Goal: Information Seeking & Learning: Learn about a topic

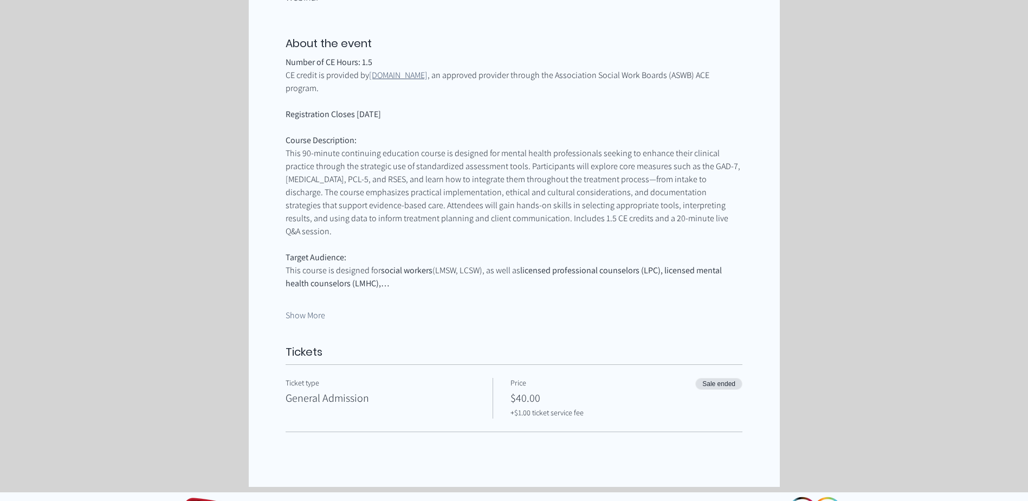
click at [298, 298] on div "About the event Number of CE Hours: 1.5 CE credit is provided by [DOMAIN_NAME] …" at bounding box center [513, 178] width 457 height 285
click at [300, 309] on button "Show More" at bounding box center [305, 315] width 40 height 12
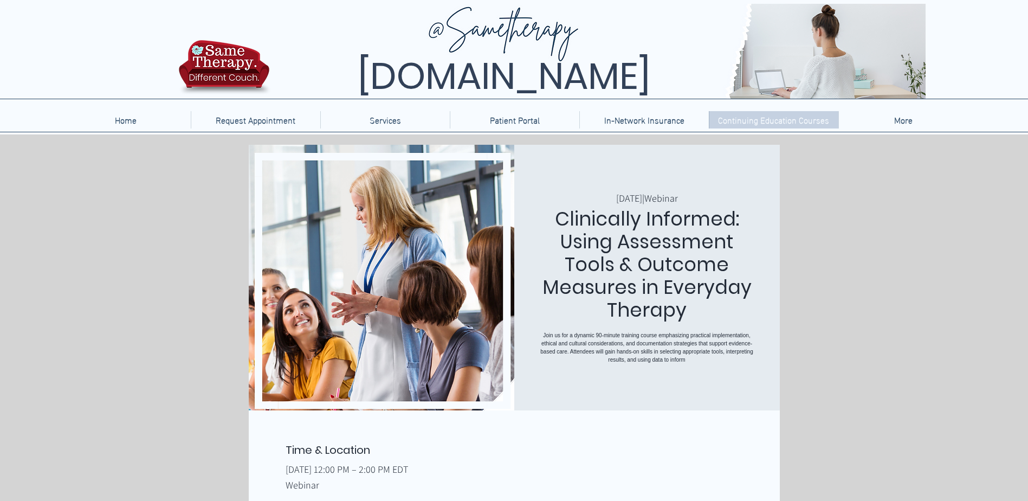
click at [747, 125] on p "Continuing Education Courses" at bounding box center [773, 119] width 122 height 17
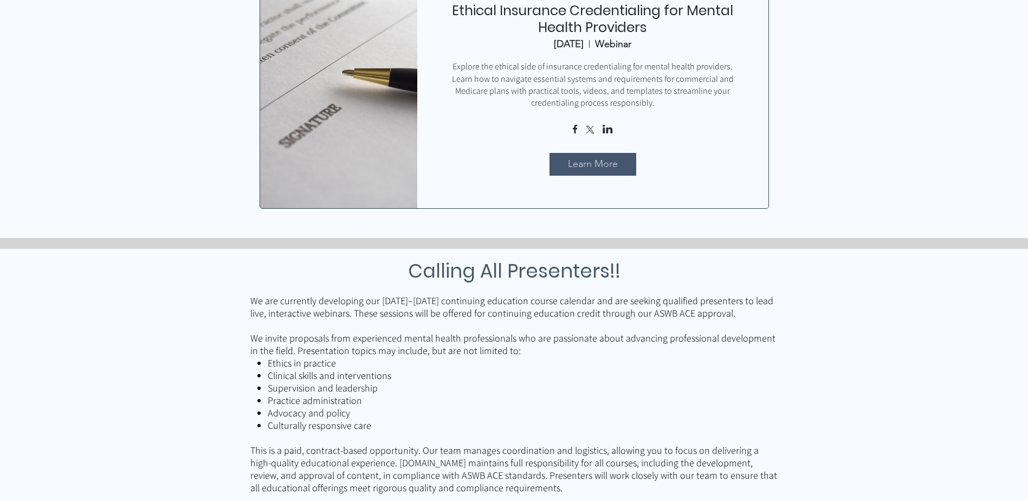
scroll to position [542, 0]
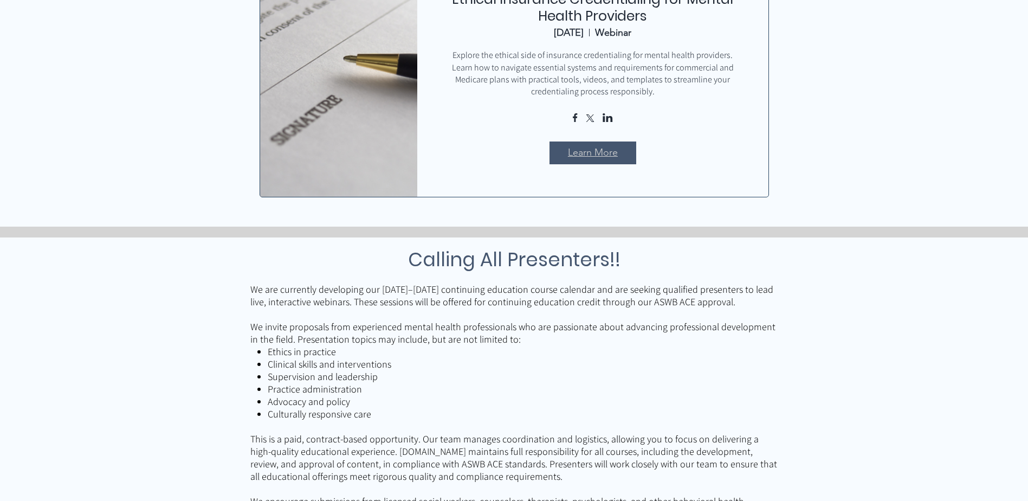
click at [583, 153] on span "Learn More" at bounding box center [593, 153] width 50 height 14
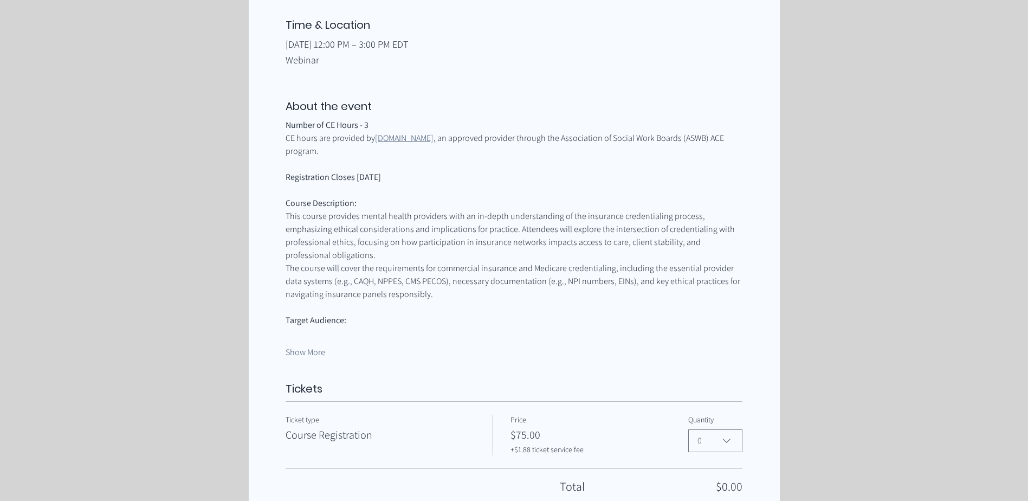
scroll to position [433, 0]
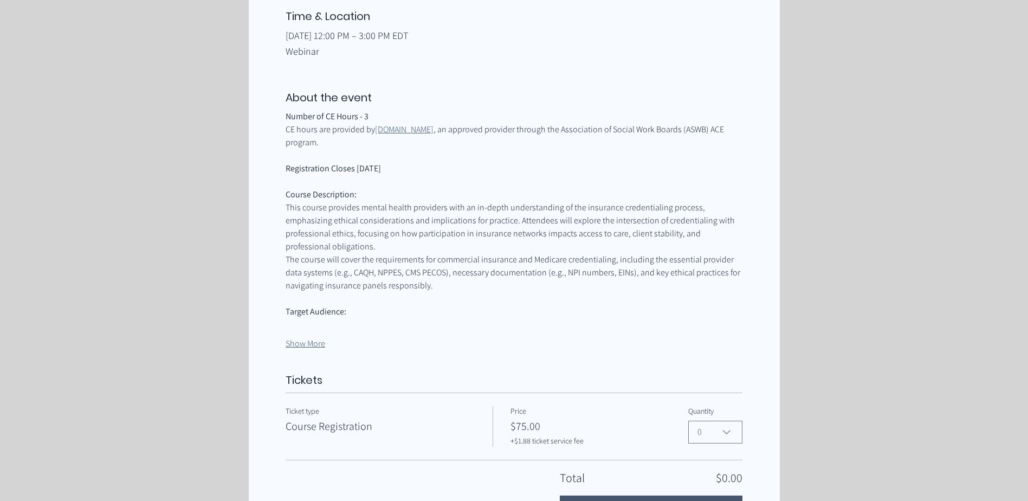
click at [303, 338] on button "Show More" at bounding box center [305, 344] width 40 height 12
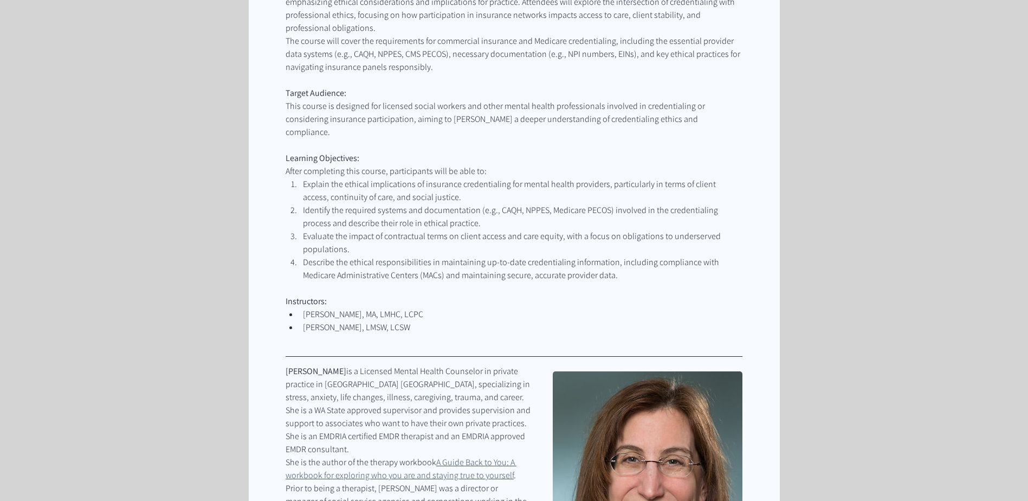
scroll to position [596, 0]
